Goal: Task Accomplishment & Management: Use online tool/utility

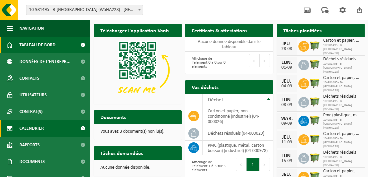
click at [61, 125] on link "Calendrier" at bounding box center [45, 128] width 90 height 17
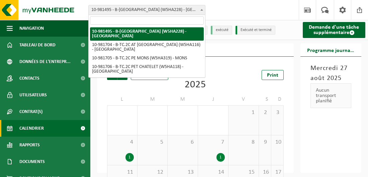
click at [199, 7] on span at bounding box center [201, 9] width 7 height 9
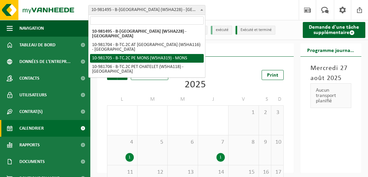
select select "162141"
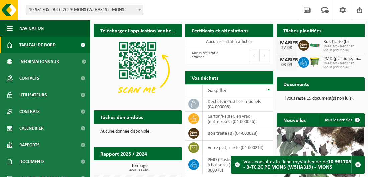
drag, startPoint x: 171, startPoint y: 59, endPoint x: 253, endPoint y: 1, distance: 100.9
click at [253, 1] on div "Vestiging: 10-981495 - B-[GEOGRAPHIC_DATA] (W5HA228) - MARCHIENNE-AU-PONT 10-98…" at bounding box center [184, 10] width 368 height 20
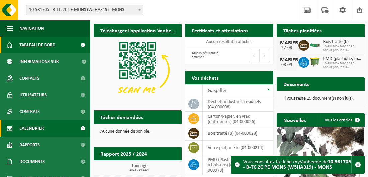
click at [33, 130] on span "Calendrier" at bounding box center [31, 128] width 24 height 17
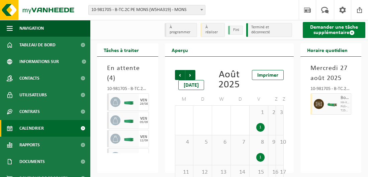
click at [322, 31] on font "Demander une tâche supplémentaire" at bounding box center [334, 30] width 48 height 11
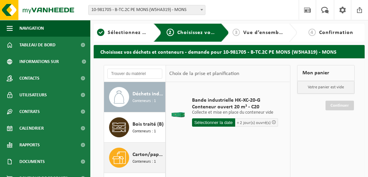
click at [143, 159] on span "Conteneurs : 1" at bounding box center [143, 162] width 23 height 6
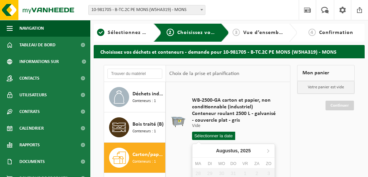
click at [206, 133] on input "text" at bounding box center [213, 136] width 43 height 8
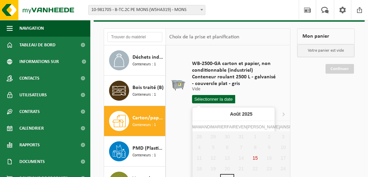
scroll to position [67, 0]
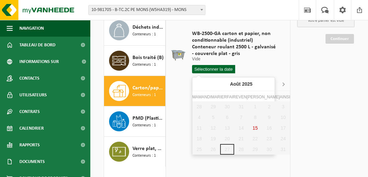
click at [278, 82] on icon at bounding box center [283, 84] width 11 height 11
click at [209, 106] on div "2" at bounding box center [213, 107] width 14 height 11
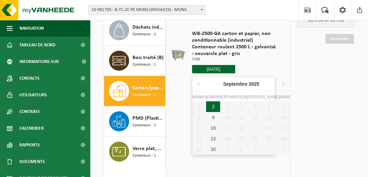
type input "Van 2025-09-02"
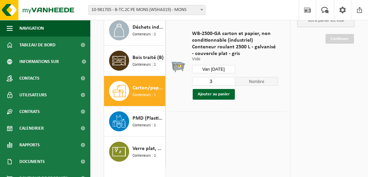
click at [214, 81] on input "3" at bounding box center [213, 81] width 43 height 9
type input "2"
click at [218, 92] on button "Ajouter au panier" at bounding box center [213, 94] width 42 height 11
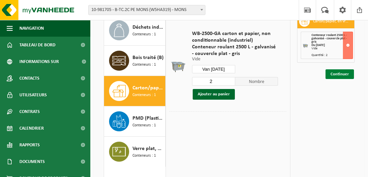
click at [343, 72] on link "Continuer" at bounding box center [339, 75] width 28 height 10
